Goal: Task Accomplishment & Management: Complete application form

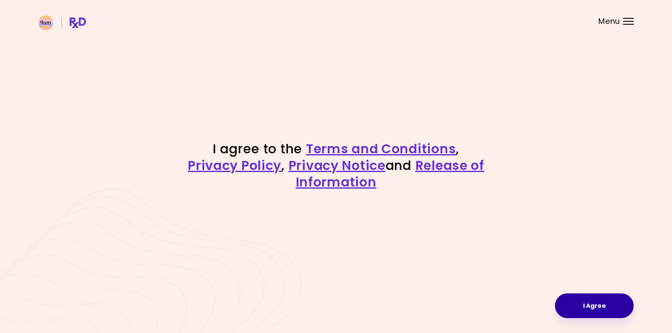
click at [584, 295] on button "I Agree" at bounding box center [594, 305] width 79 height 25
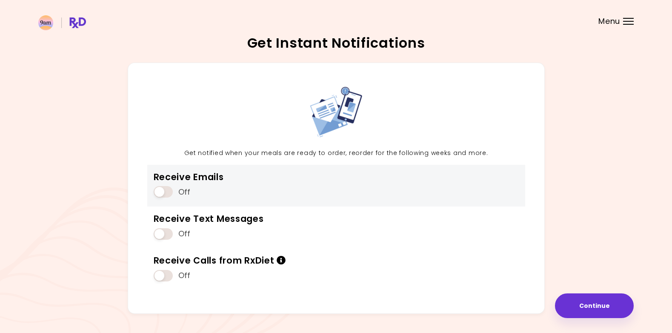
click at [158, 192] on span at bounding box center [163, 191] width 19 height 11
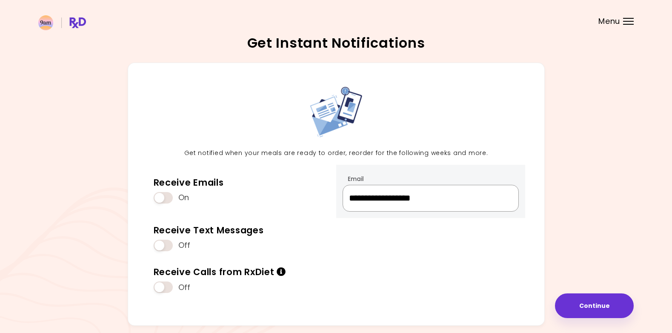
click at [471, 201] on input "**********" at bounding box center [431, 198] width 176 height 27
drag, startPoint x: 472, startPoint y: 200, endPoint x: 366, endPoint y: 175, distance: 108.8
click at [366, 175] on div "**********" at bounding box center [431, 192] width 176 height 40
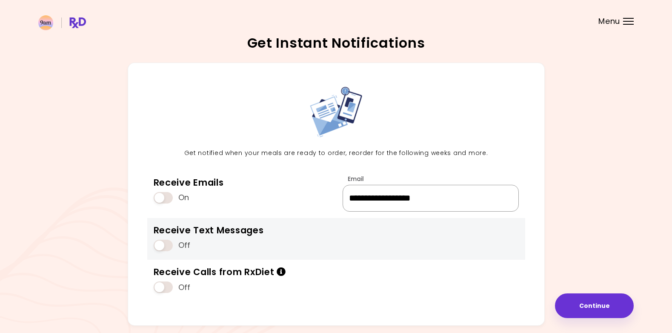
type input "**********"
click at [345, 238] on div "Receive Text Messages Off" at bounding box center [336, 239] width 378 height 42
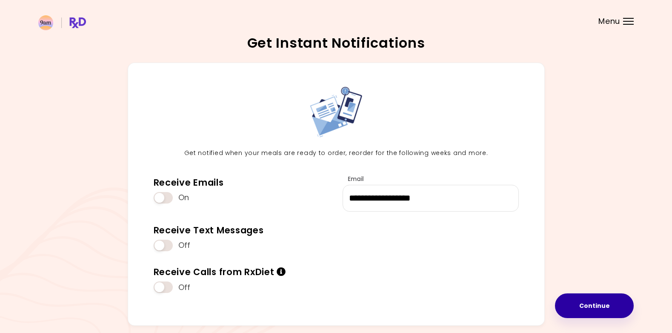
click at [605, 309] on button "Continue" at bounding box center [594, 305] width 79 height 25
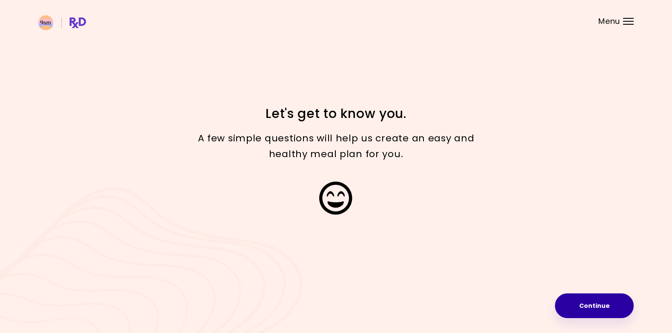
click at [600, 309] on button "Continue" at bounding box center [594, 305] width 79 height 25
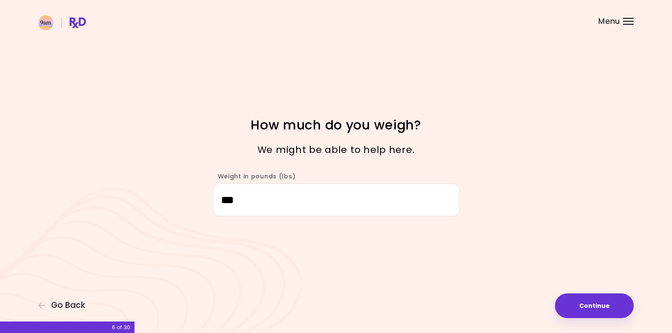
click at [625, 25] on header at bounding box center [336, 17] width 672 height 34
click at [627, 18] on div at bounding box center [628, 18] width 11 height 1
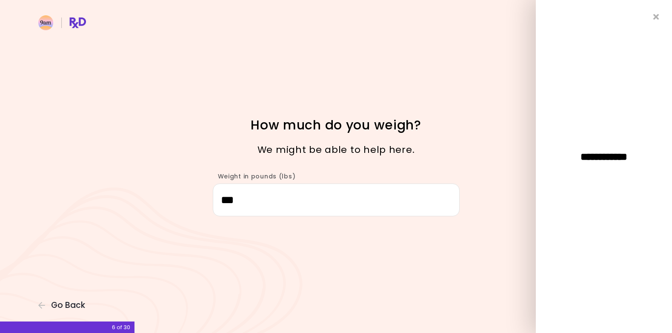
click at [497, 55] on div "Focusable invisible element How much do you weigh? We might be able to help her…" at bounding box center [336, 166] width 672 height 333
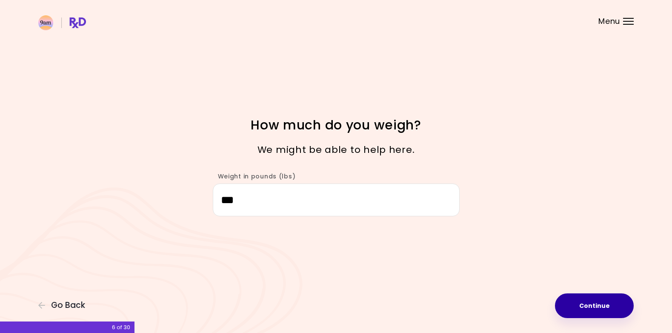
click at [594, 297] on button "Continue" at bounding box center [594, 305] width 79 height 25
select select "****"
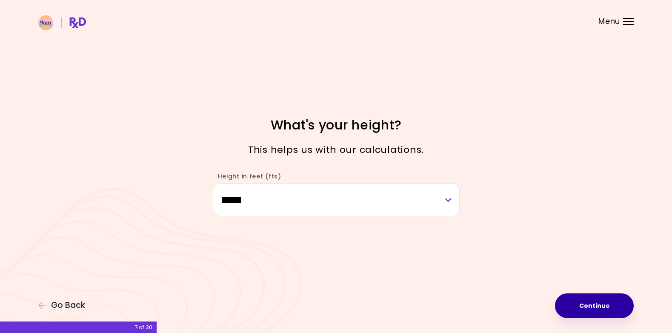
click at [596, 302] on button "Continue" at bounding box center [594, 305] width 79 height 25
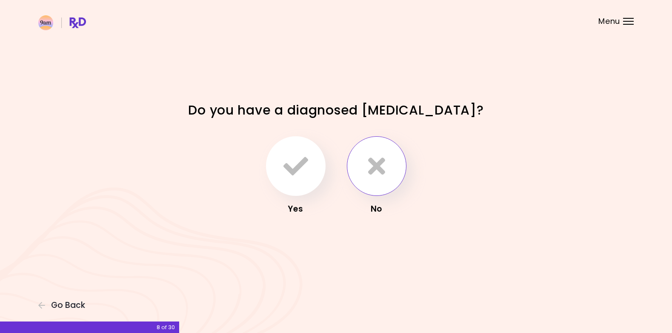
click at [368, 168] on icon "button" at bounding box center [376, 166] width 17 height 25
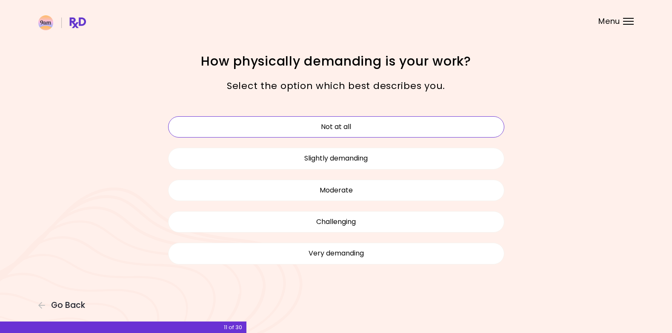
click at [268, 123] on button "Not at all" at bounding box center [336, 126] width 336 height 21
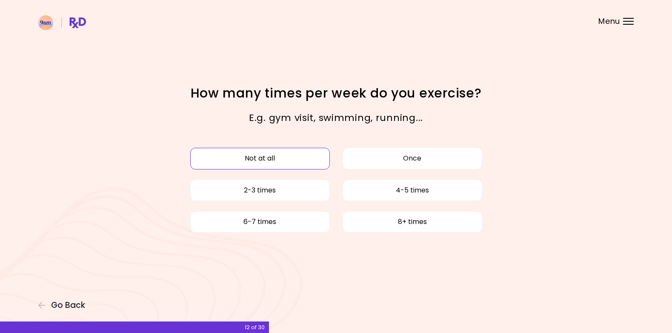
click at [278, 158] on button "Not at all" at bounding box center [260, 158] width 140 height 21
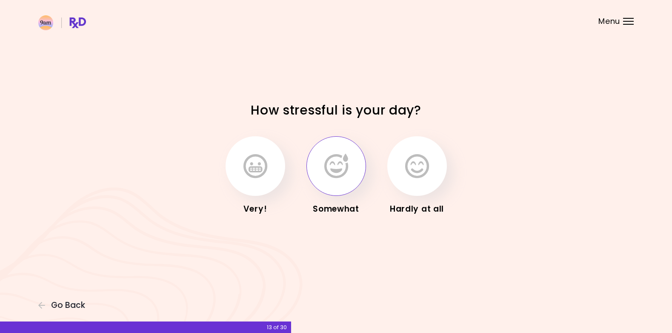
click at [339, 168] on icon "button" at bounding box center [336, 166] width 24 height 25
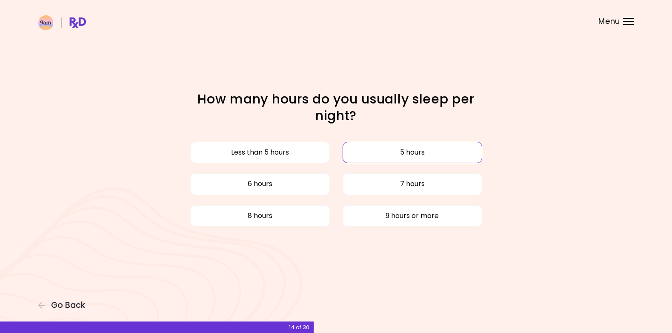
click at [378, 157] on button "5 hours" at bounding box center [413, 152] width 140 height 21
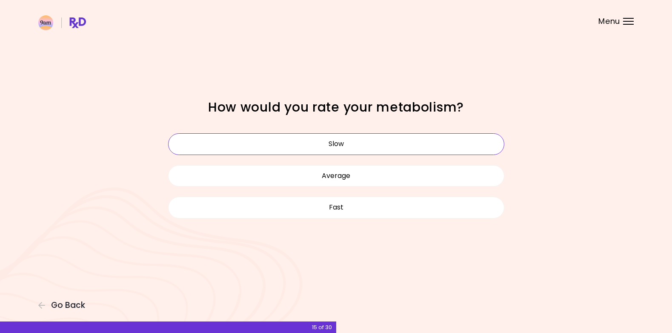
click at [344, 143] on button "Slow" at bounding box center [336, 143] width 336 height 21
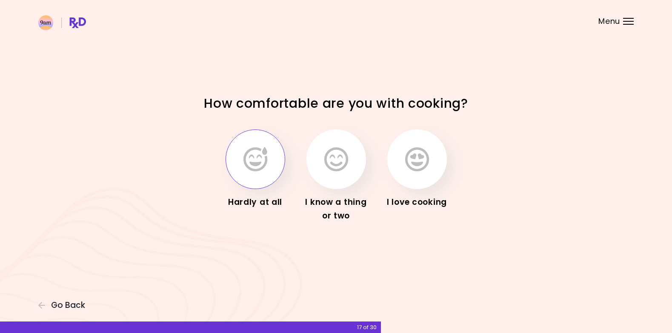
click at [260, 155] on icon "button" at bounding box center [255, 159] width 24 height 25
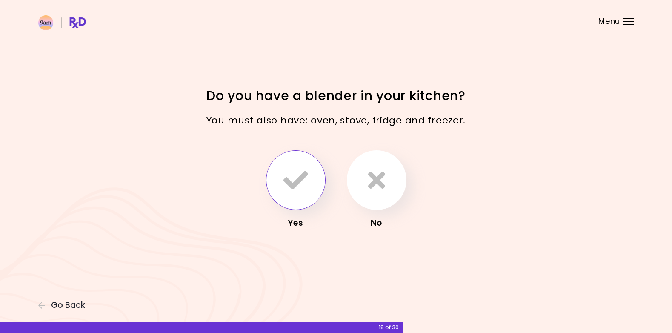
click at [293, 184] on icon "button" at bounding box center [295, 180] width 25 height 25
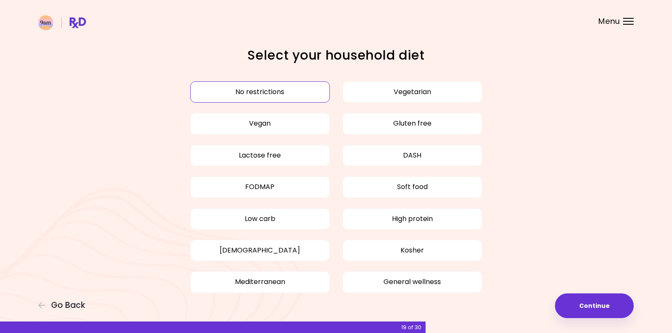
click at [257, 90] on button "No restrictions" at bounding box center [260, 91] width 140 height 21
click at [584, 307] on button "Continue" at bounding box center [594, 305] width 79 height 25
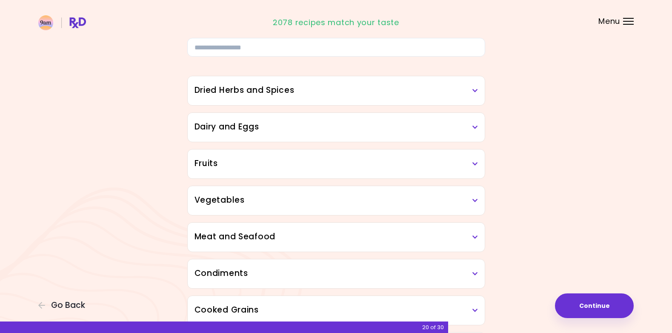
scroll to position [49, 0]
click at [226, 91] on h3 "Dried Herbs and Spices" at bounding box center [336, 91] width 283 height 12
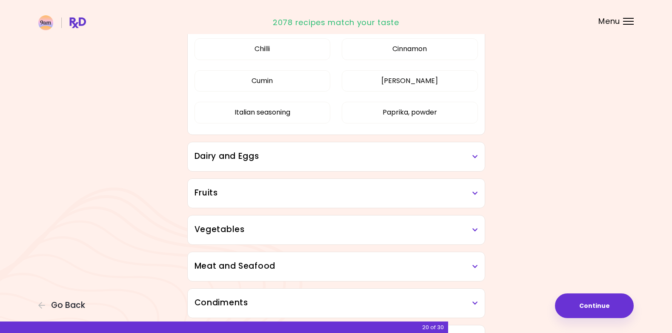
scroll to position [171, 0]
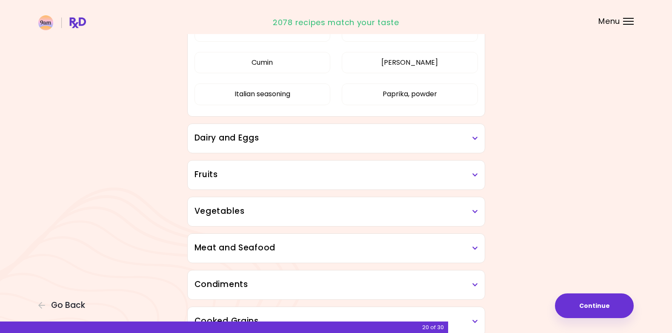
click at [244, 140] on h3 "Dairy and Eggs" at bounding box center [336, 138] width 283 height 12
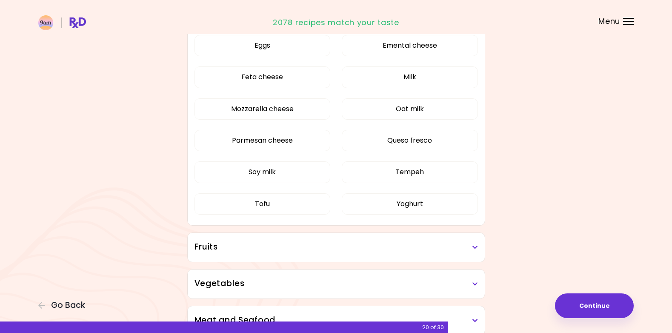
scroll to position [364, 0]
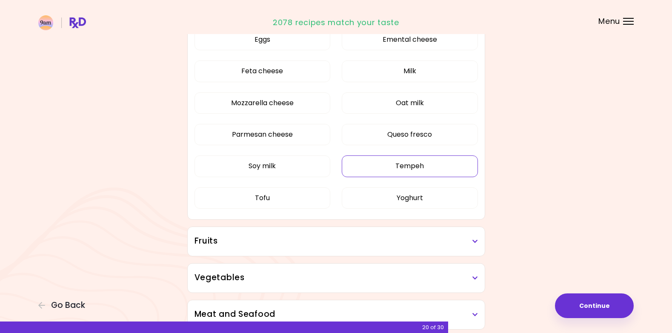
click at [355, 164] on div "Almond milk Cheddar cheese Cottage cheese Cream Eggs Emental cheese Feta cheese…" at bounding box center [336, 90] width 283 height 260
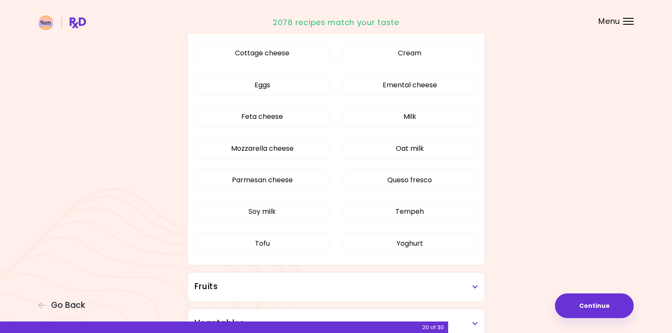
scroll to position [185, 0]
click at [397, 205] on button "Tempeh" at bounding box center [410, 211] width 136 height 21
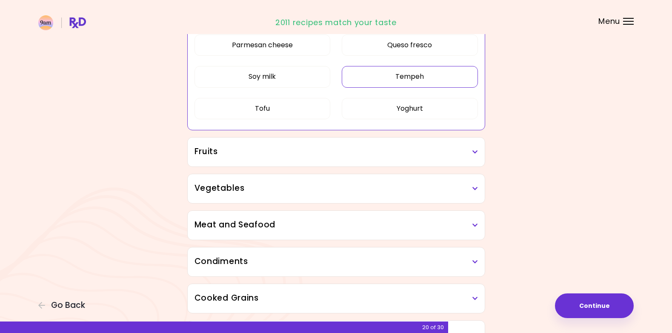
scroll to position [324, 0]
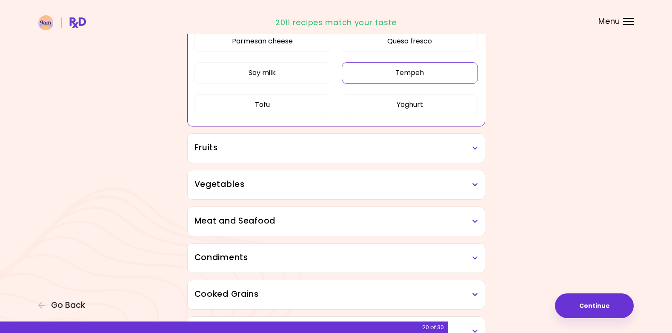
click at [343, 147] on h3 "Fruits" at bounding box center [336, 148] width 283 height 12
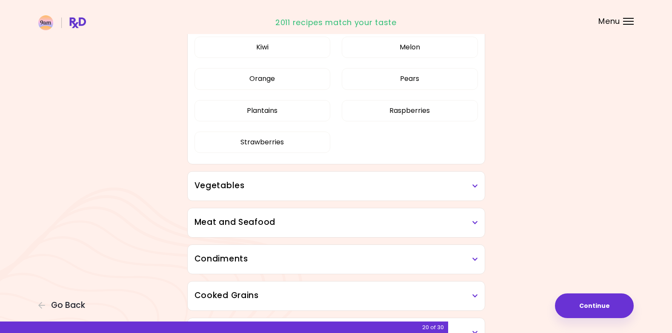
scroll to position [520, 0]
click at [352, 190] on h3 "Vegetables" at bounding box center [336, 184] width 283 height 12
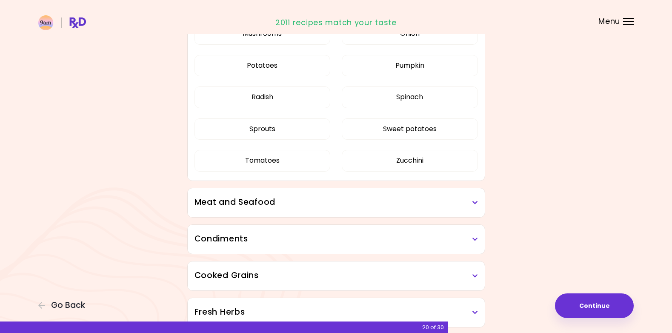
scroll to position [1051, 0]
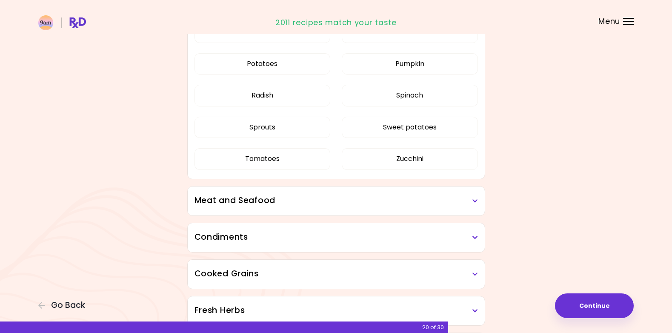
click at [351, 195] on h3 "Meat and Seafood" at bounding box center [336, 201] width 283 height 12
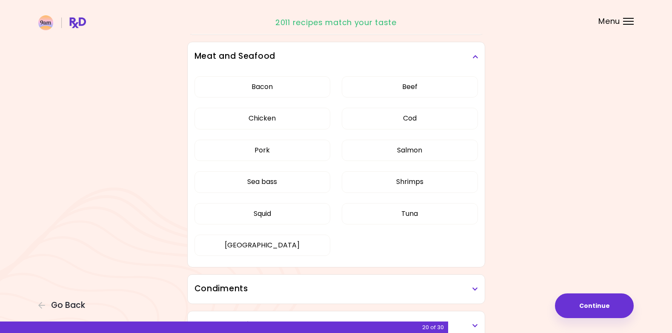
scroll to position [1196, 0]
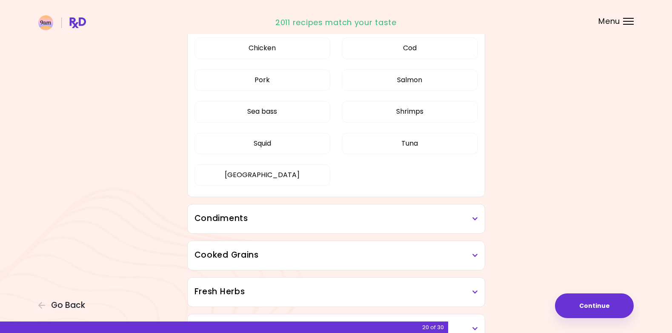
scroll to position [298, 0]
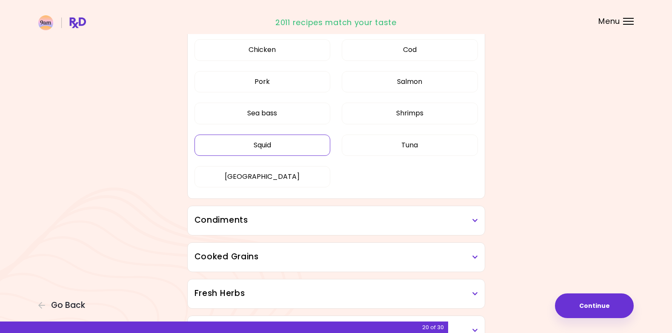
click at [316, 138] on button "Squid" at bounding box center [263, 145] width 136 height 21
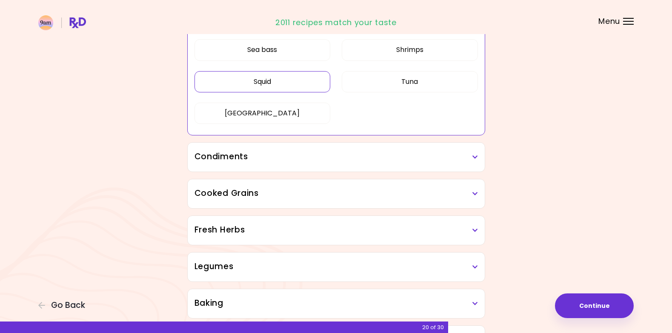
scroll to position [363, 0]
click at [457, 156] on h3 "Condiments" at bounding box center [336, 156] width 283 height 12
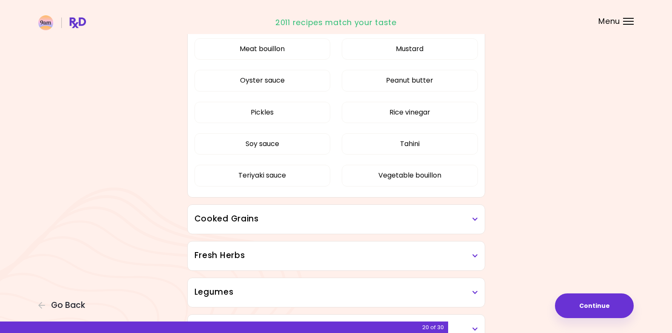
scroll to position [573, 0]
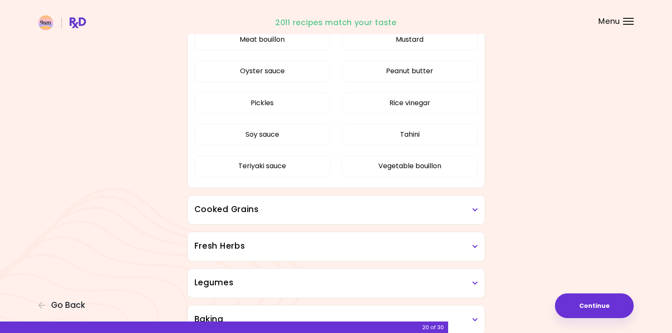
click at [364, 215] on h3 "Cooked Grains" at bounding box center [336, 209] width 283 height 12
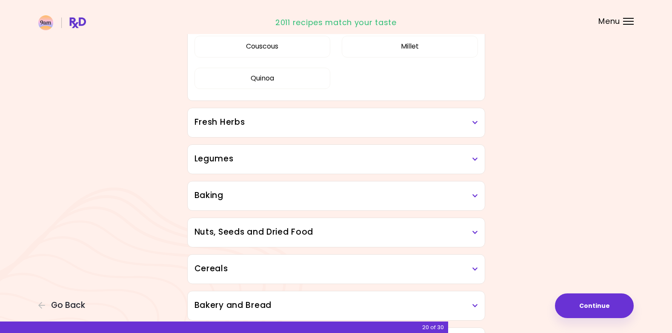
scroll to position [801, 0]
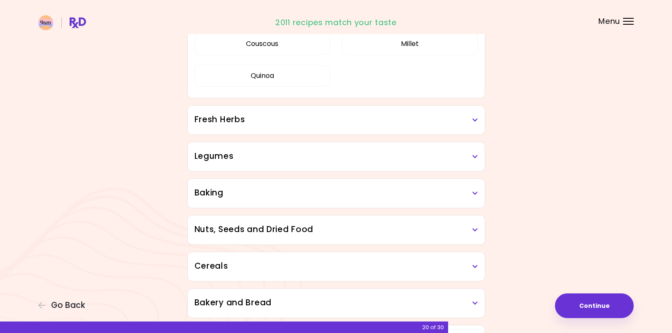
click at [340, 118] on h3 "Fresh Herbs" at bounding box center [336, 120] width 283 height 12
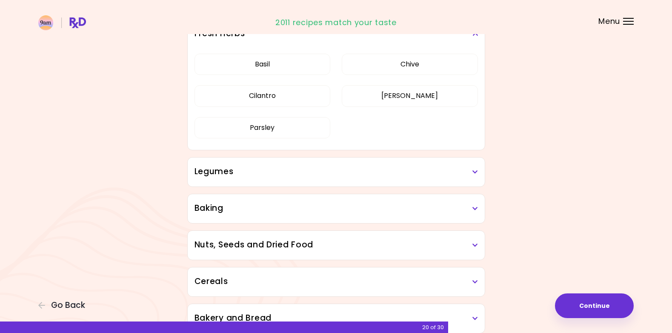
scroll to position [887, 0]
click at [331, 158] on div "Legumes" at bounding box center [336, 171] width 297 height 29
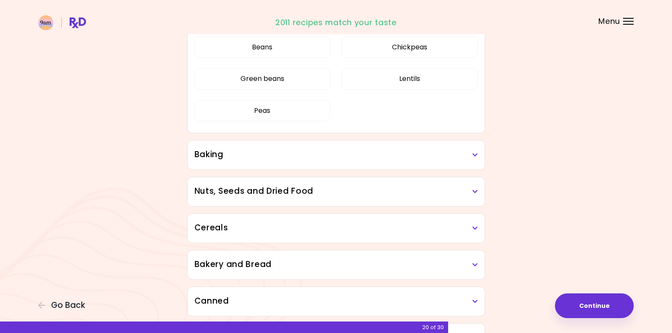
scroll to position [1042, 0]
click at [330, 161] on div "Baking" at bounding box center [336, 154] width 297 height 29
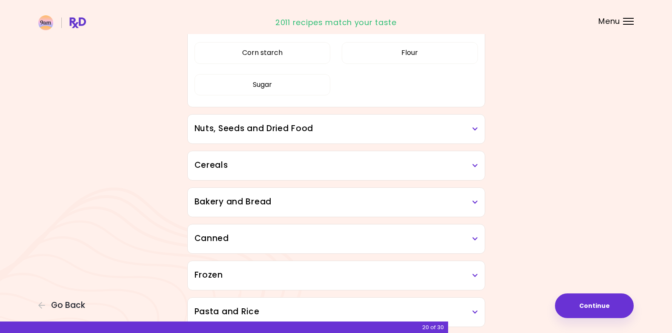
scroll to position [1213, 0]
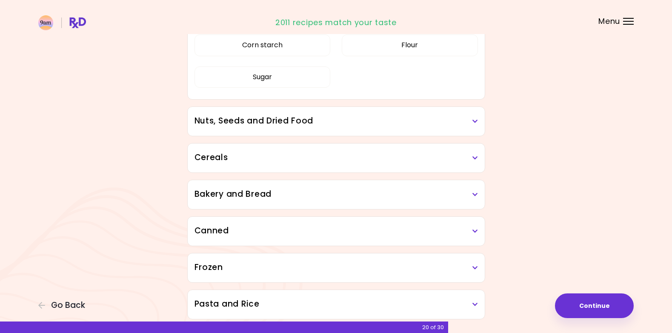
click at [329, 123] on h3 "Nuts, Seeds and Dried Food" at bounding box center [336, 121] width 283 height 12
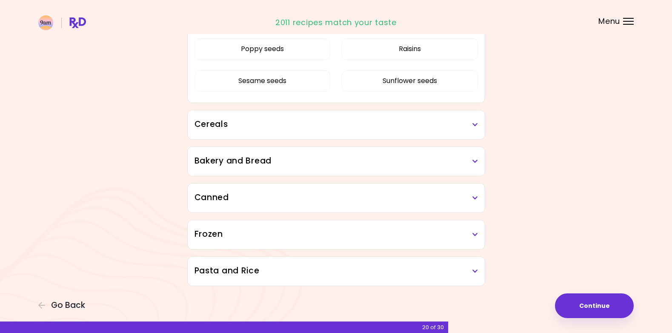
scroll to position [1411, 0]
click at [593, 304] on button "Continue" at bounding box center [594, 305] width 79 height 25
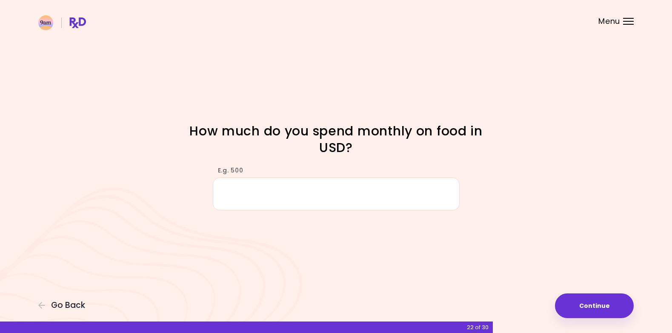
click at [240, 194] on input "E.g. 500" at bounding box center [336, 193] width 247 height 33
type input "***"
click at [578, 303] on button "Continue" at bounding box center [594, 305] width 79 height 25
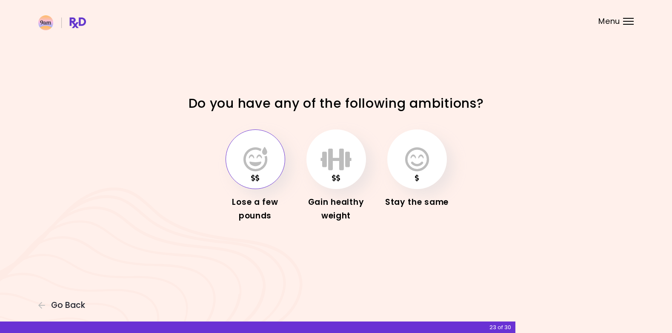
click at [243, 179] on button "button" at bounding box center [256, 159] width 60 height 60
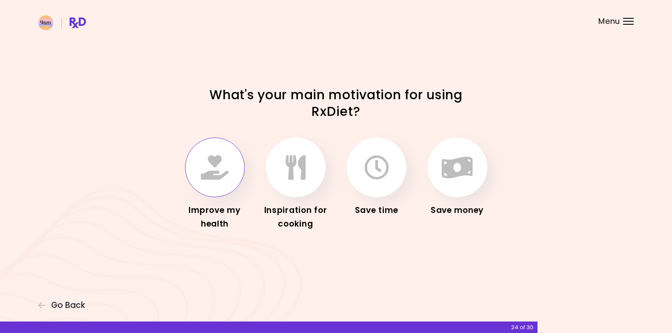
click at [211, 168] on icon "button" at bounding box center [215, 167] width 28 height 25
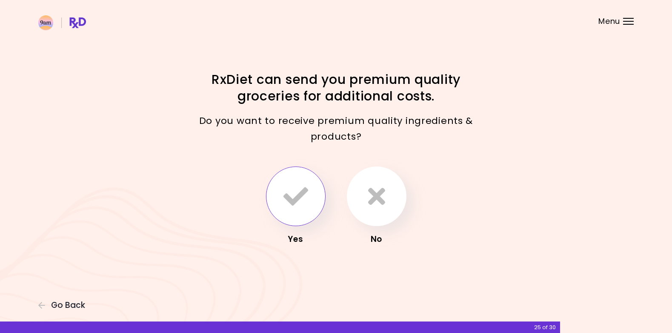
click at [294, 196] on icon "button" at bounding box center [295, 196] width 25 height 25
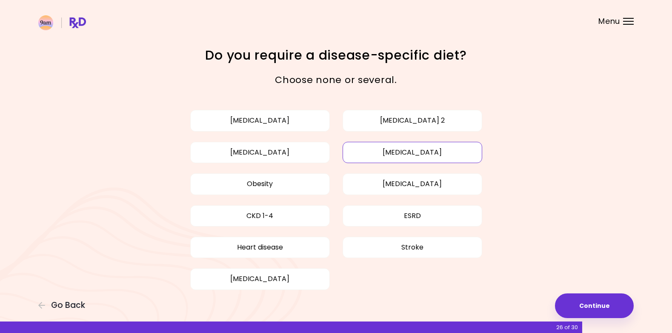
click at [389, 153] on button "[MEDICAL_DATA]" at bounding box center [413, 152] width 140 height 21
click at [290, 156] on button "[MEDICAL_DATA]" at bounding box center [260, 152] width 140 height 21
click at [521, 141] on div "[MEDICAL_DATA] [MEDICAL_DATA] 2 [MEDICAL_DATA] [MEDICAL_DATA] Obesity [MEDICAL_…" at bounding box center [336, 199] width 409 height 211
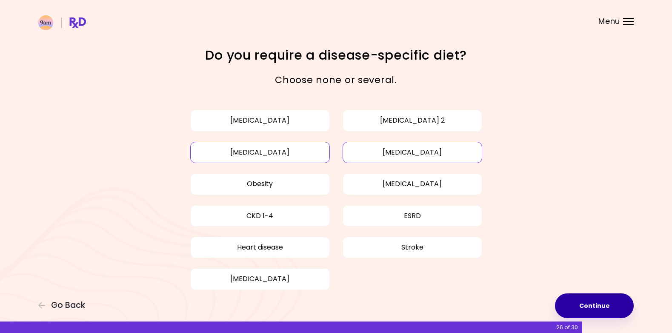
click at [606, 307] on button "Continue" at bounding box center [594, 305] width 79 height 25
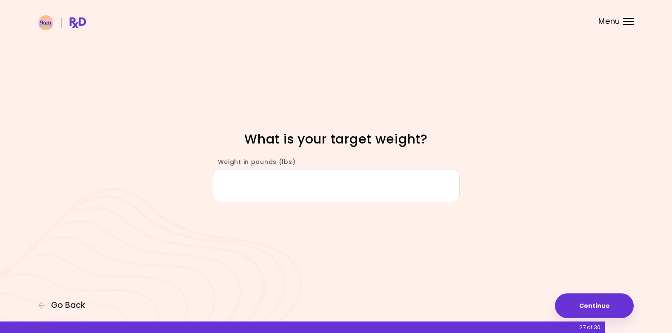
click at [243, 182] on input "Weight in pounds (lbs)" at bounding box center [336, 185] width 247 height 33
type input "***"
click at [606, 299] on button "Continue" at bounding box center [594, 305] width 79 height 25
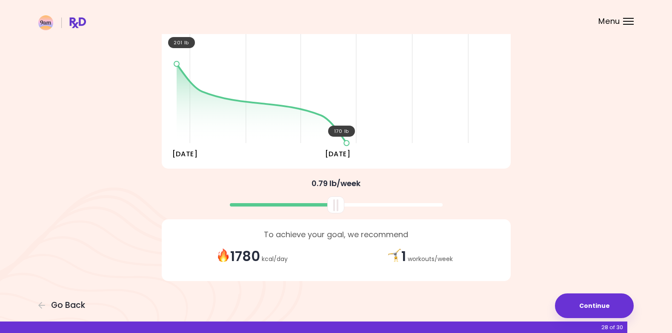
scroll to position [106, 0]
click at [595, 302] on button "Continue" at bounding box center [594, 305] width 79 height 25
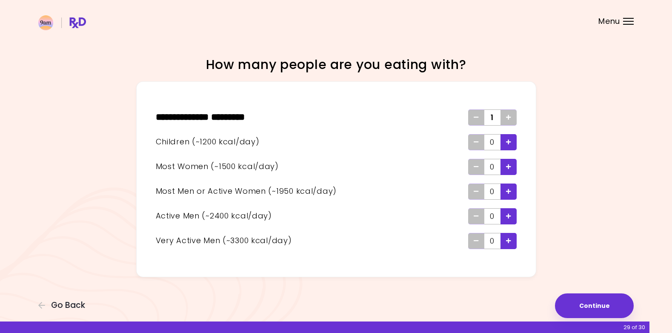
click at [510, 168] on icon "Add - Woman" at bounding box center [508, 167] width 5 height 6
click at [508, 114] on span "Add" at bounding box center [508, 118] width 5 height 14
click at [509, 115] on icon "Add" at bounding box center [508, 118] width 5 height 6
click at [588, 183] on div "Focusable invisible element How many people are you eating with? ** * **** * **…" at bounding box center [336, 166] width 672 height 333
click at [594, 298] on button "Continue" at bounding box center [594, 305] width 79 height 25
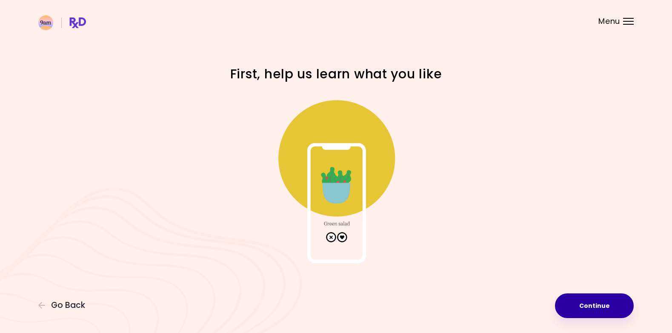
click at [587, 306] on button "Continue" at bounding box center [594, 305] width 79 height 25
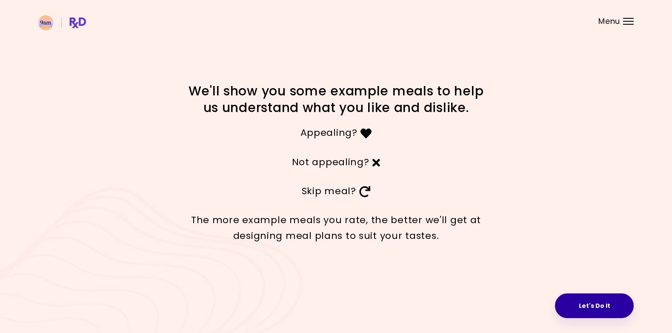
click at [591, 310] on button "Let's Do It" at bounding box center [594, 305] width 79 height 25
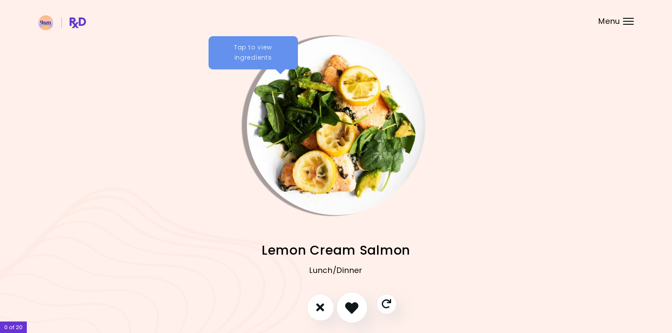
click at [350, 305] on icon "I like this recipe" at bounding box center [351, 307] width 13 height 13
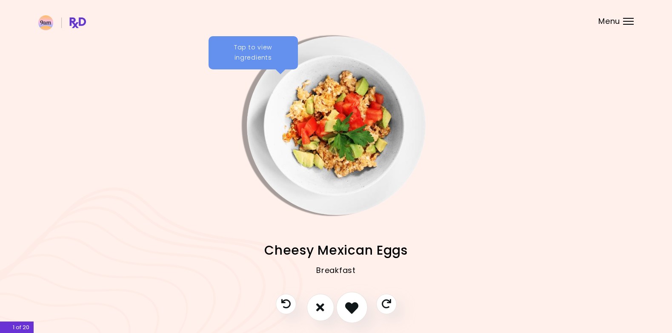
click at [349, 311] on icon "I like this recipe" at bounding box center [351, 307] width 13 height 13
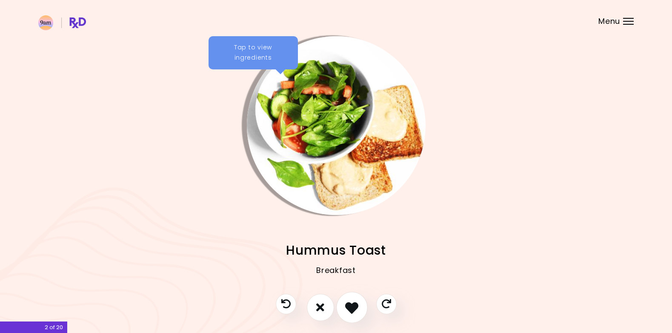
click at [352, 307] on icon "I like this recipe" at bounding box center [351, 307] width 13 height 13
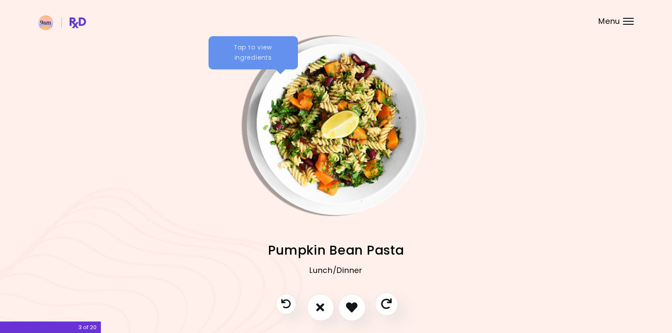
click at [389, 304] on icon "Skip" at bounding box center [386, 303] width 11 height 11
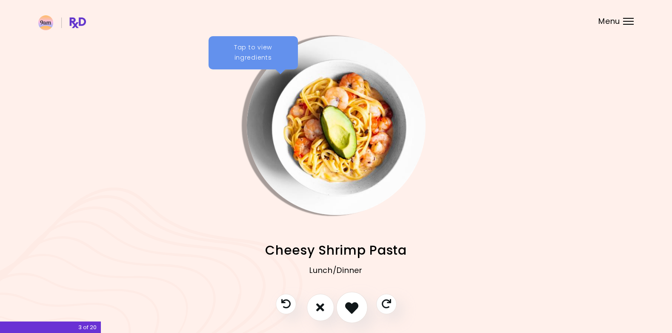
click at [349, 306] on icon "I like this recipe" at bounding box center [351, 307] width 13 height 13
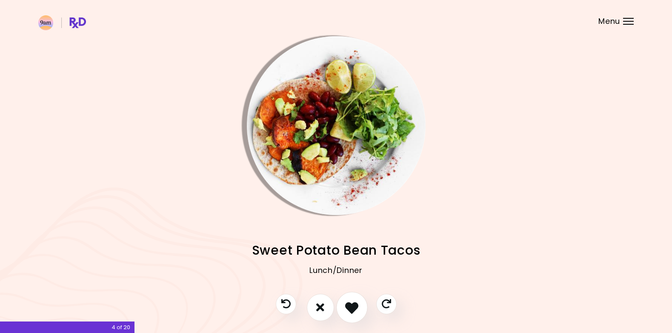
click at [349, 306] on icon "I like this recipe" at bounding box center [351, 307] width 13 height 13
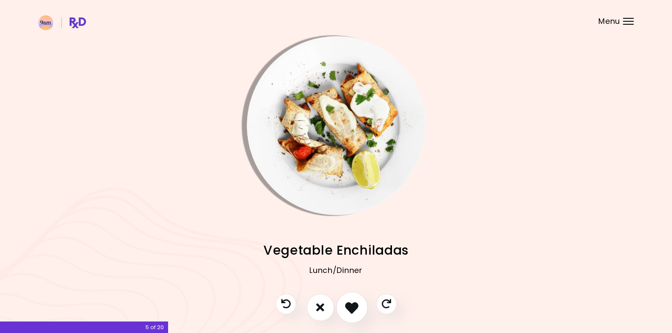
click at [349, 306] on icon "I like this recipe" at bounding box center [351, 307] width 13 height 13
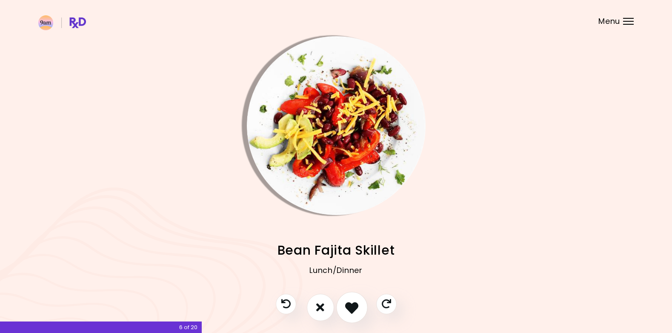
click at [349, 306] on icon "I like this recipe" at bounding box center [351, 307] width 13 height 13
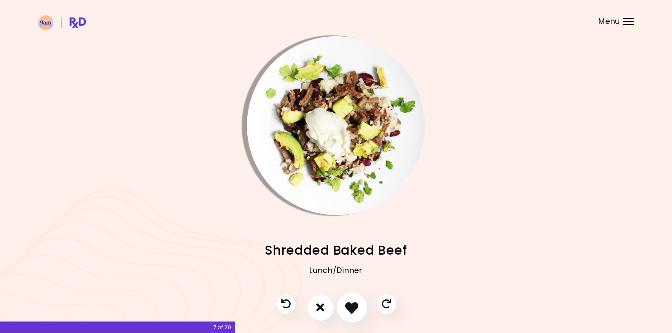
click at [349, 305] on icon "I like this recipe" at bounding box center [351, 307] width 13 height 13
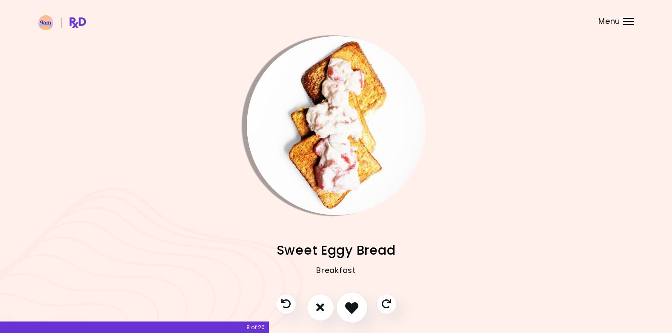
click at [349, 305] on icon "I like this recipe" at bounding box center [351, 307] width 13 height 13
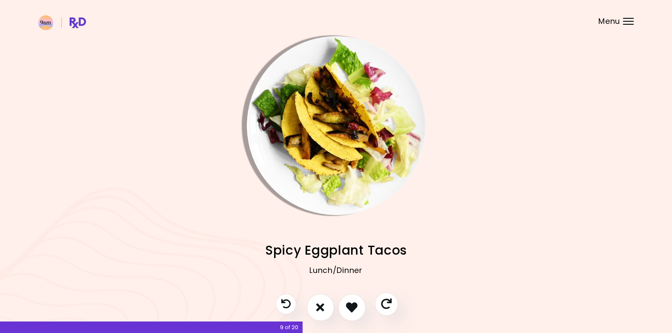
click at [386, 303] on icon "Skip" at bounding box center [386, 303] width 11 height 11
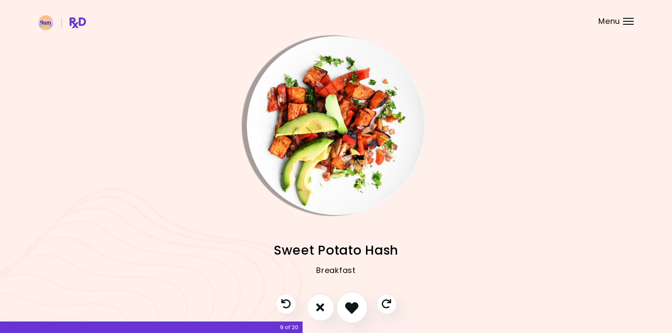
click at [348, 301] on icon "I like this recipe" at bounding box center [351, 307] width 13 height 13
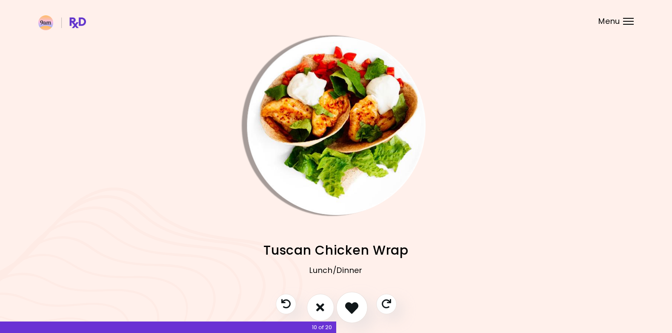
click at [348, 301] on icon "I like this recipe" at bounding box center [351, 307] width 13 height 13
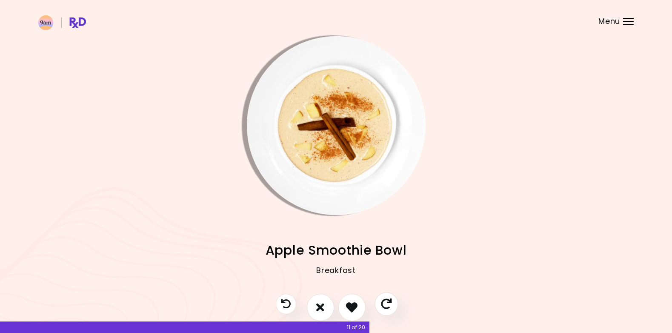
click at [385, 306] on icon "Skip" at bounding box center [386, 303] width 11 height 11
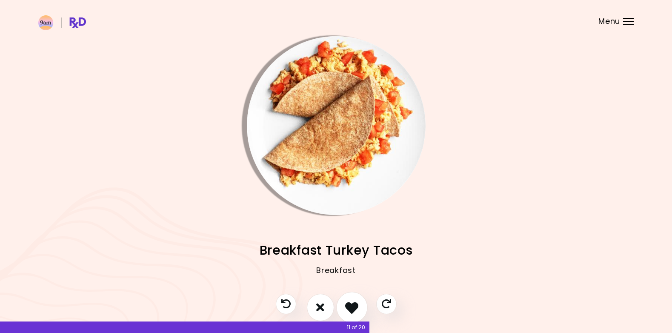
click at [352, 306] on icon "I like this recipe" at bounding box center [351, 307] width 13 height 13
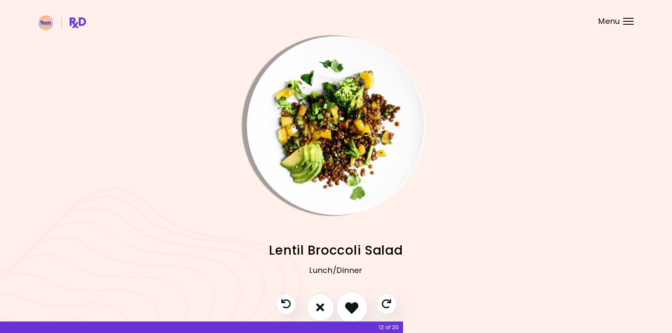
click at [353, 303] on icon "I like this recipe" at bounding box center [351, 307] width 13 height 13
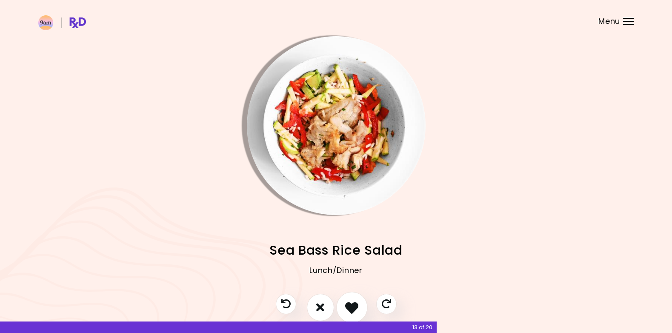
click at [353, 303] on icon "I like this recipe" at bounding box center [351, 307] width 13 height 13
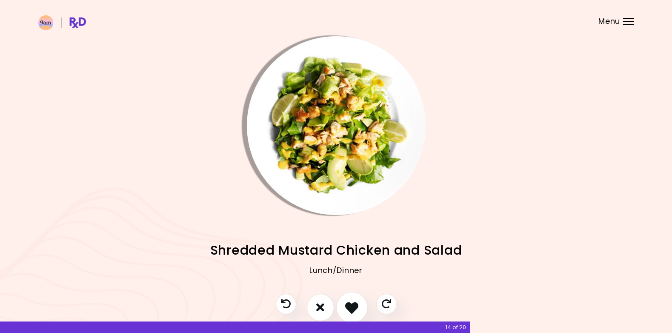
click at [353, 303] on icon "I like this recipe" at bounding box center [351, 307] width 13 height 13
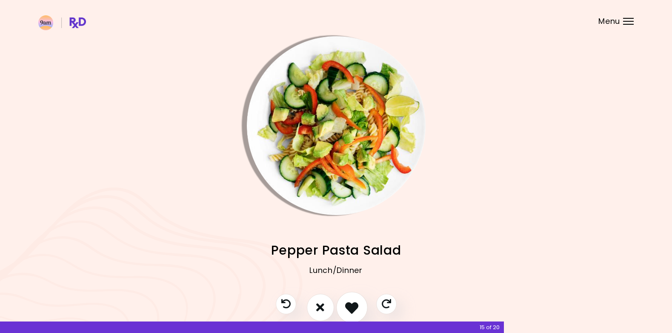
click at [353, 303] on icon "I like this recipe" at bounding box center [351, 307] width 13 height 13
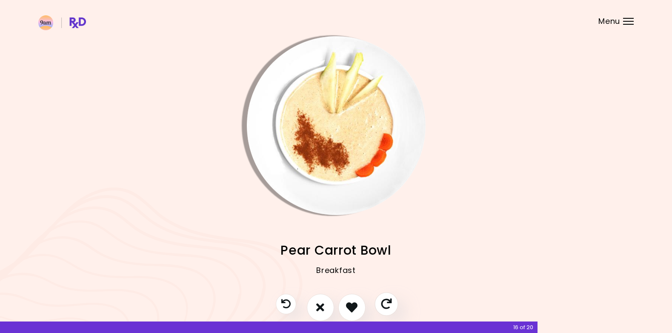
click at [384, 304] on icon "Skip" at bounding box center [386, 303] width 11 height 11
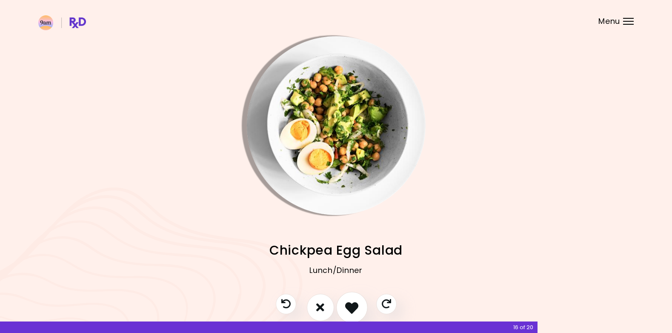
click at [352, 306] on icon "I like this recipe" at bounding box center [351, 307] width 13 height 13
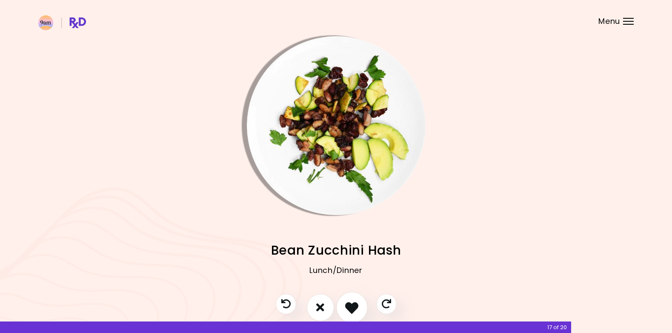
click at [352, 306] on icon "I like this recipe" at bounding box center [351, 307] width 13 height 13
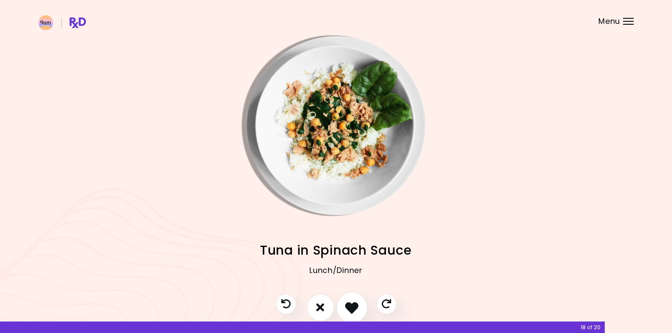
click at [352, 304] on icon "I like this recipe" at bounding box center [351, 307] width 13 height 13
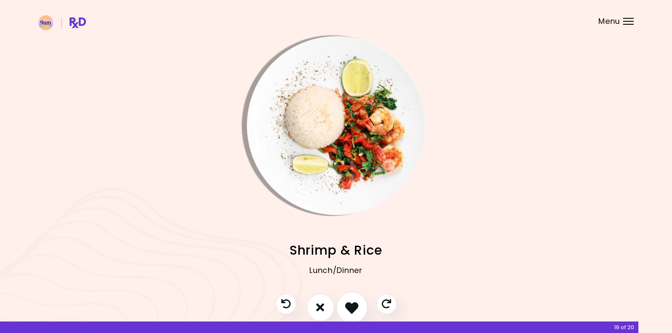
click at [352, 304] on icon "I like this recipe" at bounding box center [351, 307] width 13 height 13
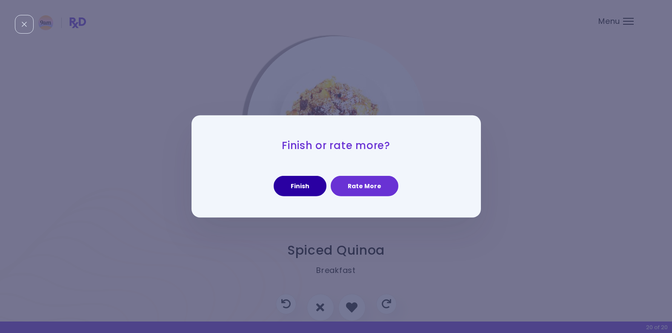
click at [301, 191] on button "Finish" at bounding box center [300, 186] width 53 height 20
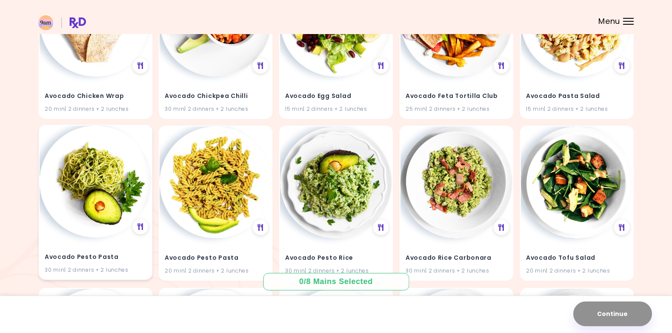
scroll to position [494, 0]
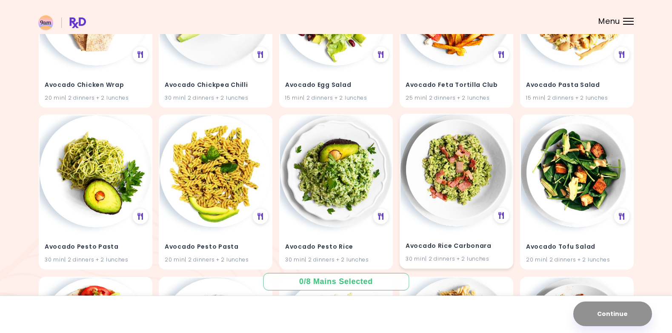
click at [459, 166] on img at bounding box center [457, 171] width 112 height 112
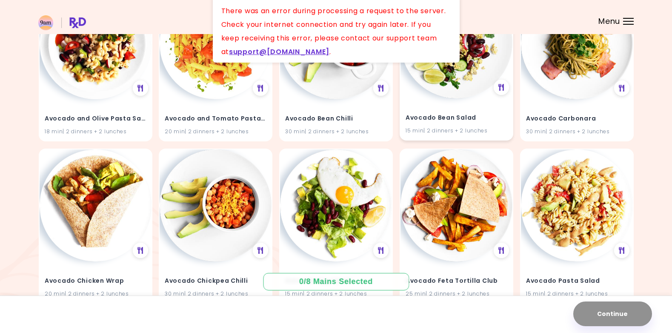
scroll to position [294, 0]
